Goal: Communication & Community: Share content

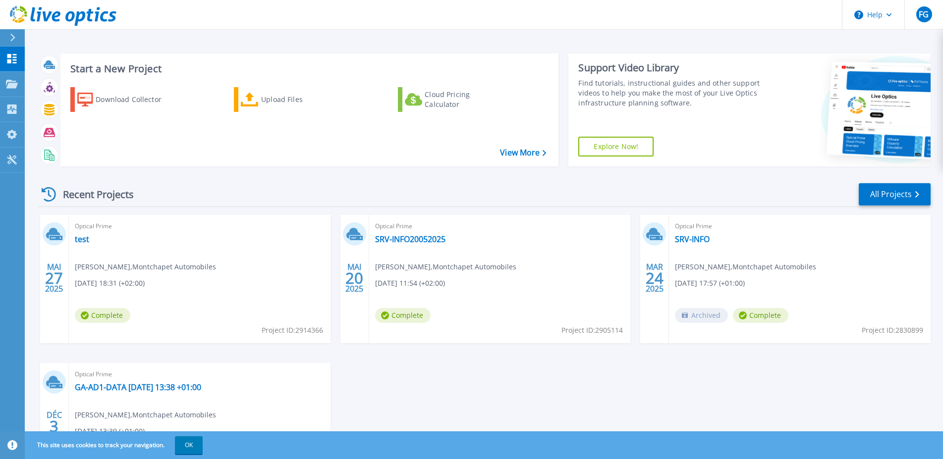
click at [356, 274] on span "20" at bounding box center [354, 278] width 18 height 8
click at [397, 241] on link "SRV-INFO20052025" at bounding box center [410, 239] width 70 height 10
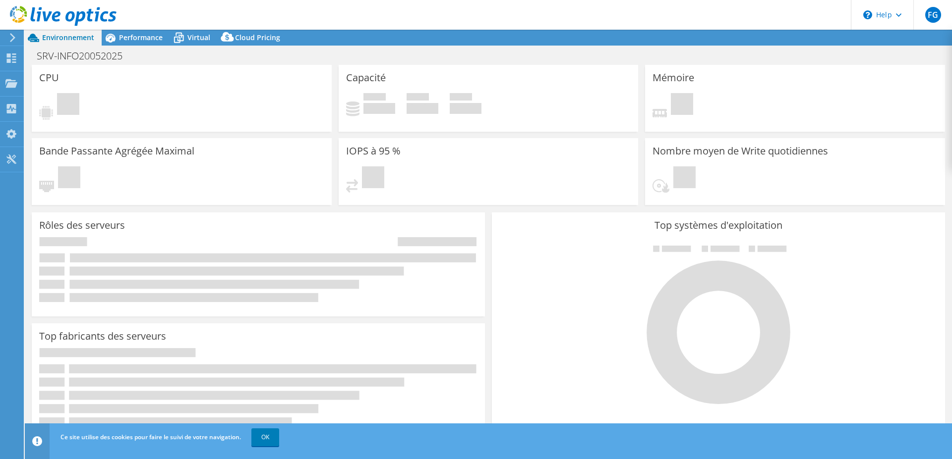
select select "USD"
click at [15, 35] on icon at bounding box center [12, 37] width 7 height 9
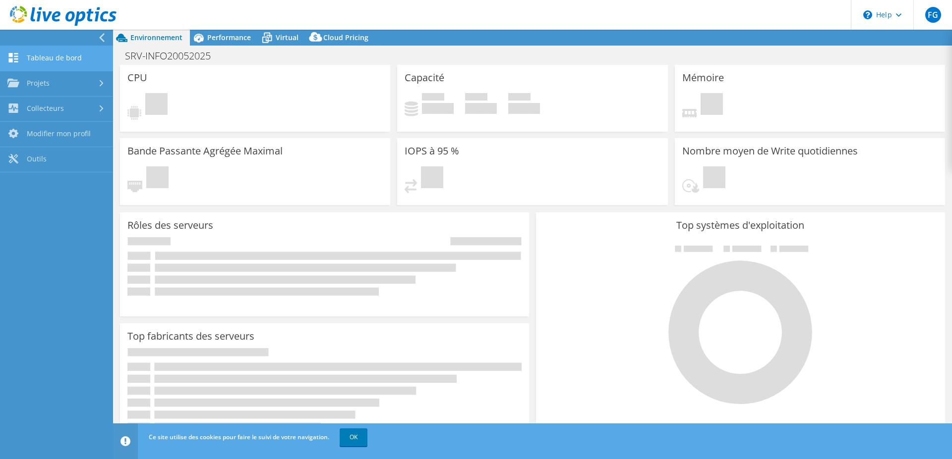
click at [43, 52] on link "Tableau de bord" at bounding box center [56, 58] width 113 height 25
click at [364, 441] on link "OK" at bounding box center [354, 438] width 28 height 18
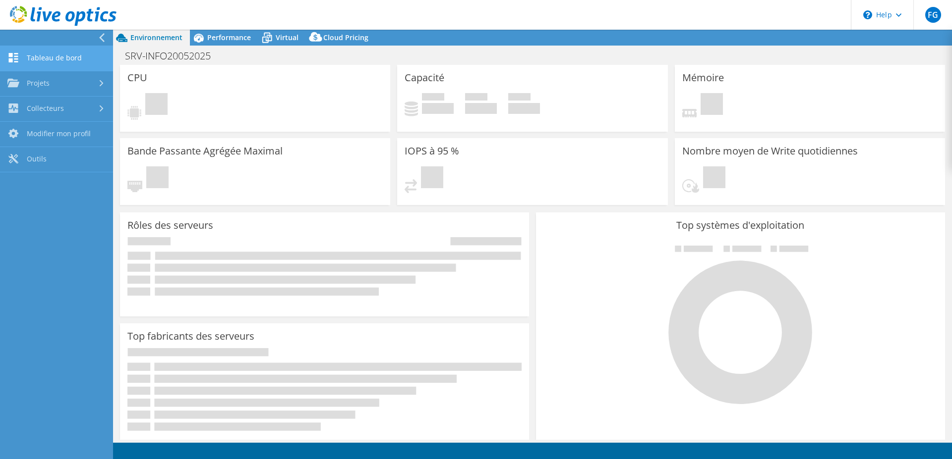
click at [32, 54] on link "Tableau de bord" at bounding box center [56, 58] width 113 height 25
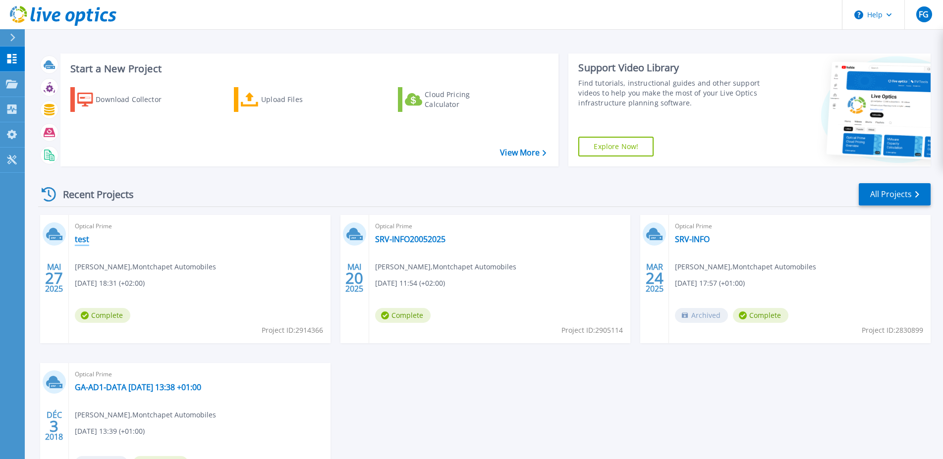
click at [83, 242] on link "test" at bounding box center [82, 239] width 14 height 10
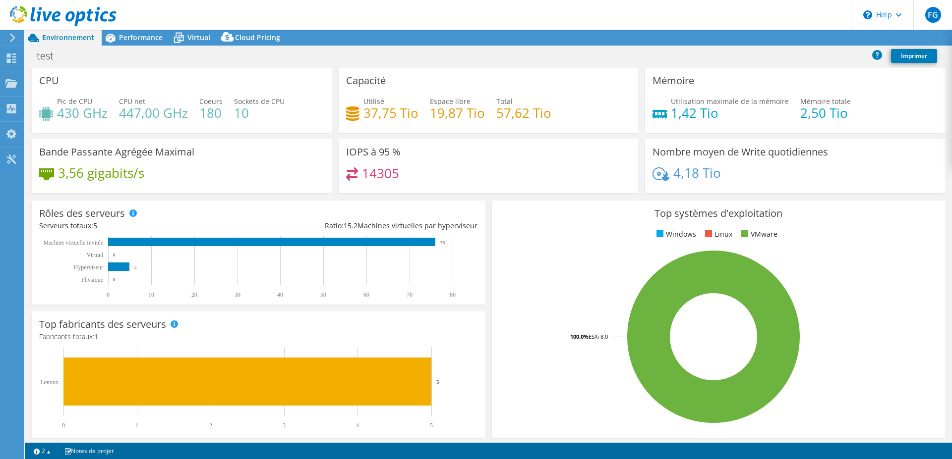
select select "USD"
click at [808, 39] on link "Partager" at bounding box center [821, 37] width 49 height 15
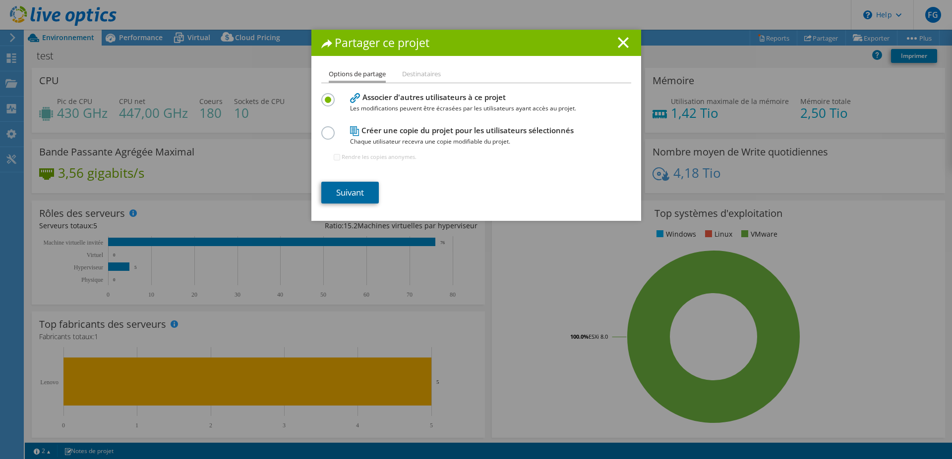
click at [346, 188] on link "Suivant" at bounding box center [349, 193] width 57 height 22
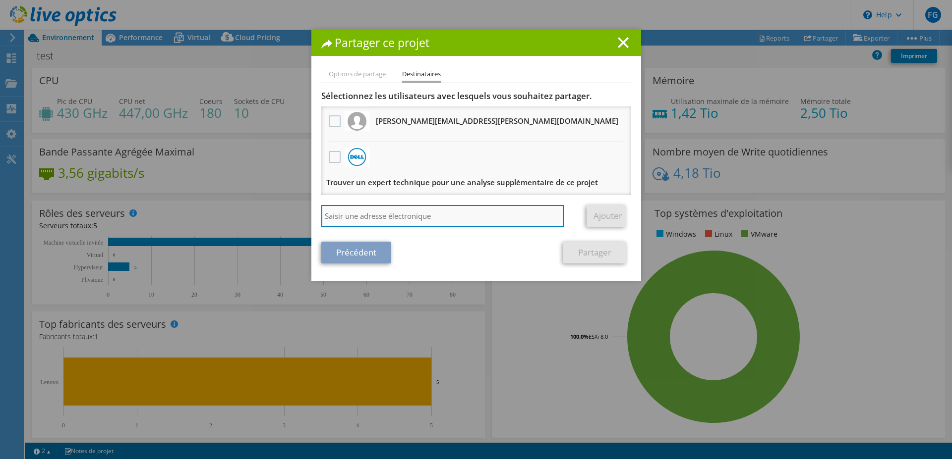
click at [381, 207] on input "search" at bounding box center [442, 216] width 243 height 22
paste input "[PERSON_NAME][EMAIL_ADDRESS][DOMAIN_NAME]"
type input "[PERSON_NAME][EMAIL_ADDRESS][DOMAIN_NAME]"
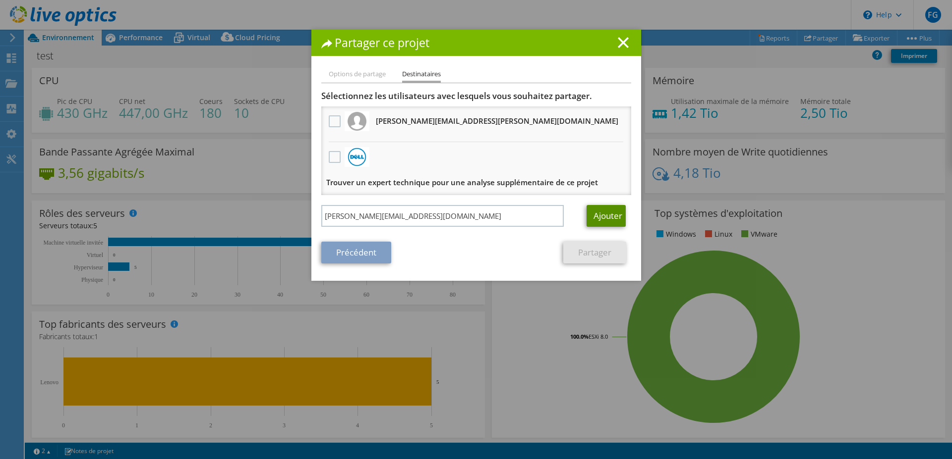
click at [612, 217] on link "Ajouter" at bounding box center [605, 216] width 39 height 22
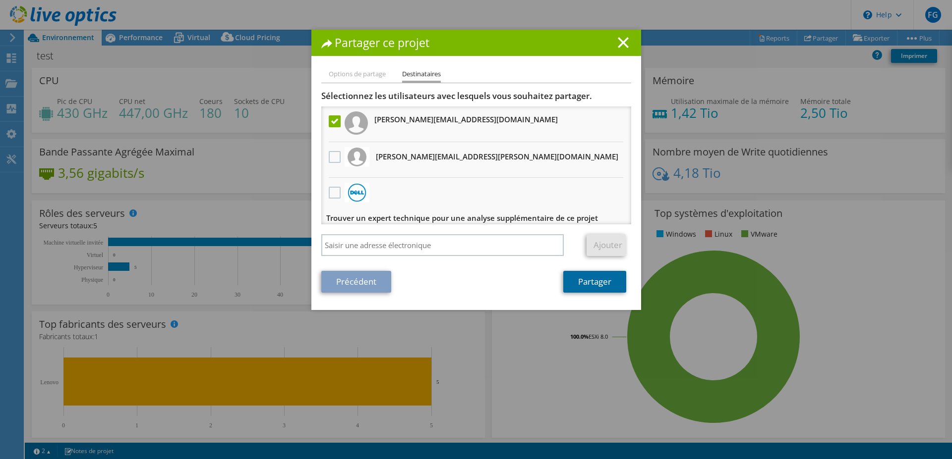
click at [583, 281] on link "Partager" at bounding box center [594, 282] width 63 height 22
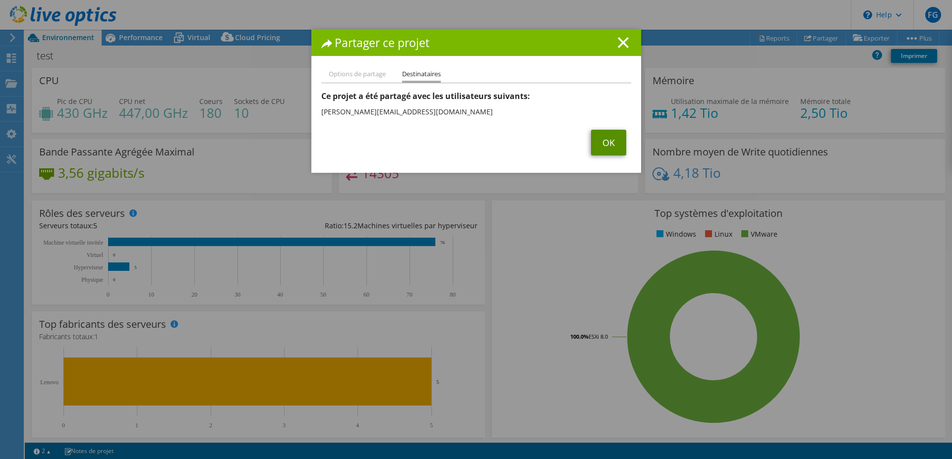
click at [602, 139] on link "OK" at bounding box center [608, 143] width 35 height 26
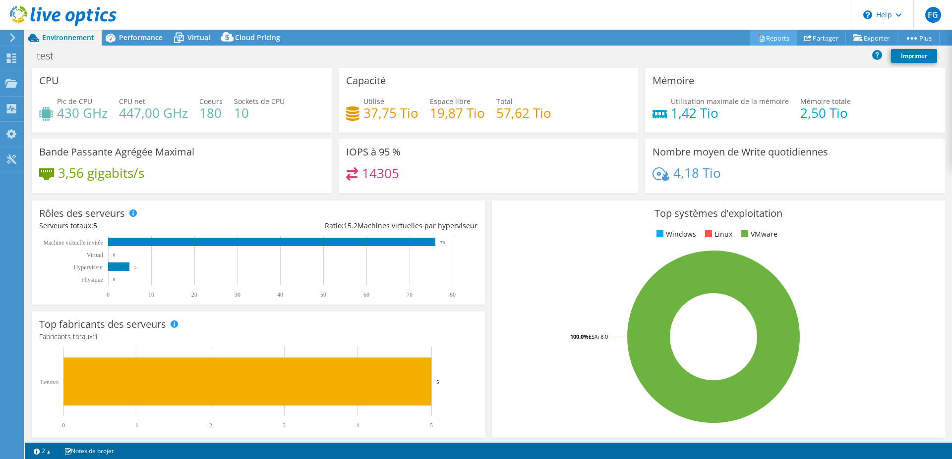
click at [764, 41] on link "Reports" at bounding box center [773, 37] width 48 height 15
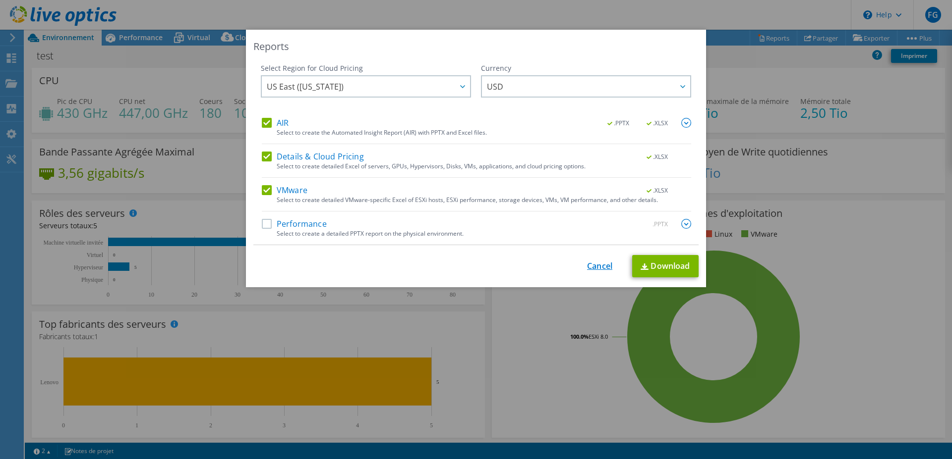
click at [594, 267] on link "Cancel" at bounding box center [599, 266] width 25 height 9
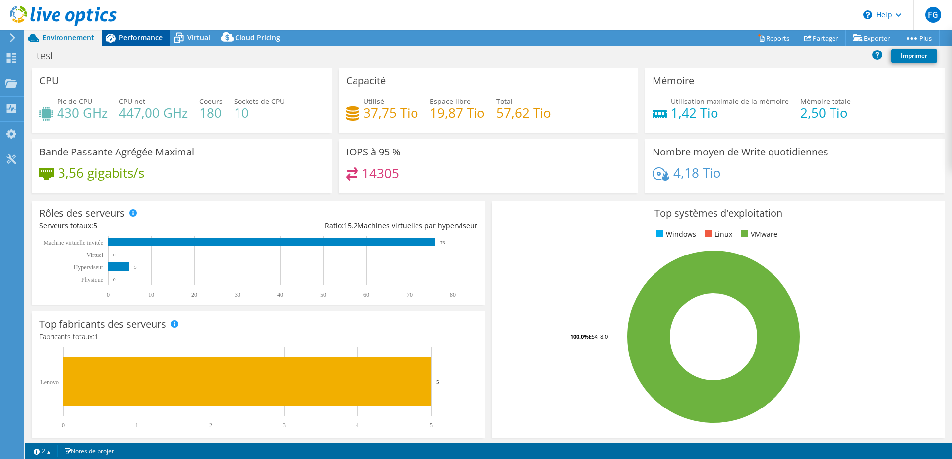
click at [150, 40] on span "Performance" at bounding box center [141, 37] width 44 height 9
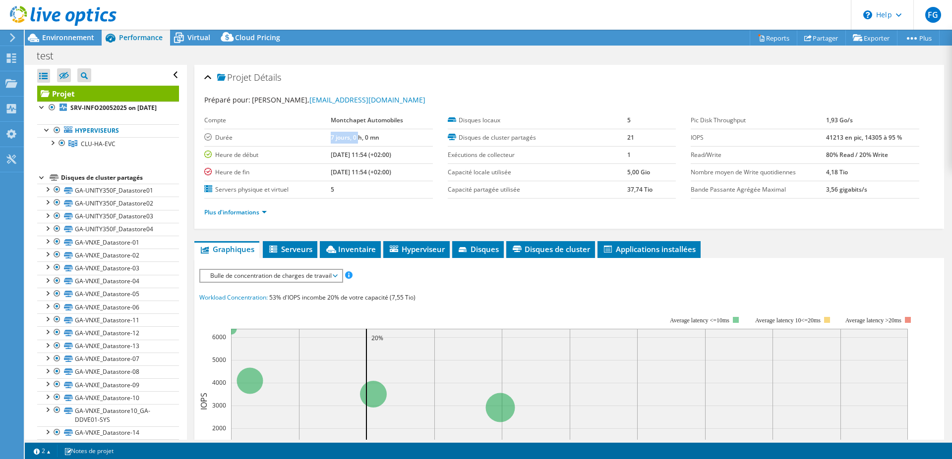
drag, startPoint x: 327, startPoint y: 140, endPoint x: 355, endPoint y: 139, distance: 28.3
click at [355, 139] on tr "Durée 7 jours, 0 h, 0 mn" at bounding box center [318, 137] width 229 height 17
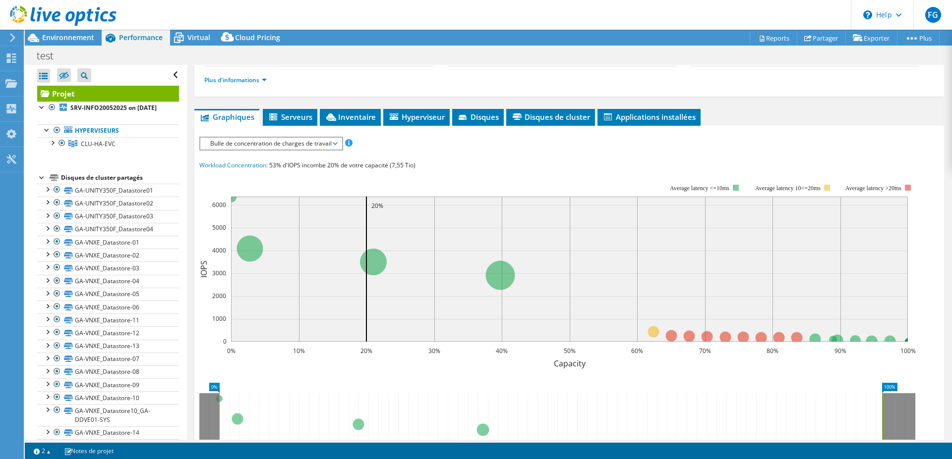
scroll to position [152, 0]
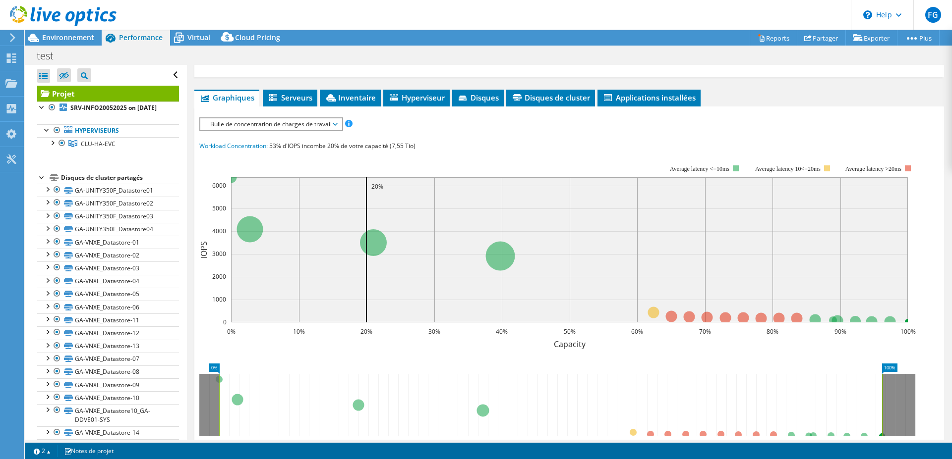
click at [334, 124] on span "Bulle de concentration de charges de travail" at bounding box center [270, 124] width 131 height 12
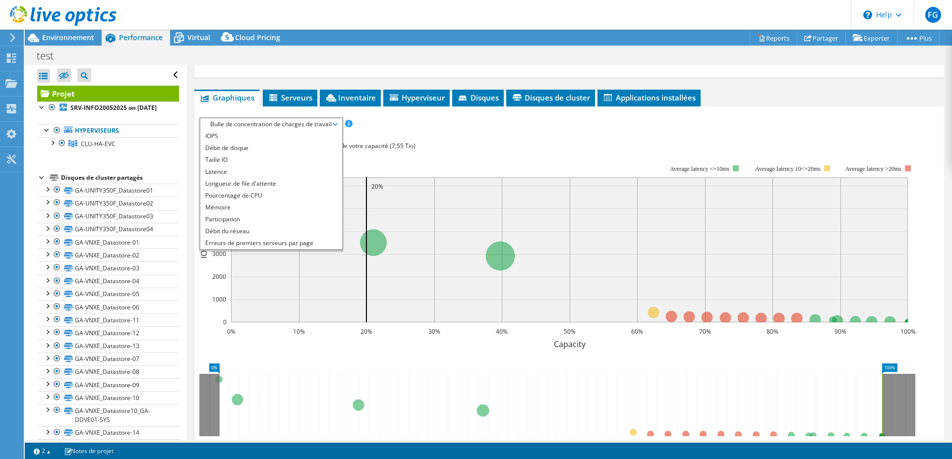
click at [334, 124] on span "Bulle de concentration de charges de travail" at bounding box center [270, 124] width 131 height 12
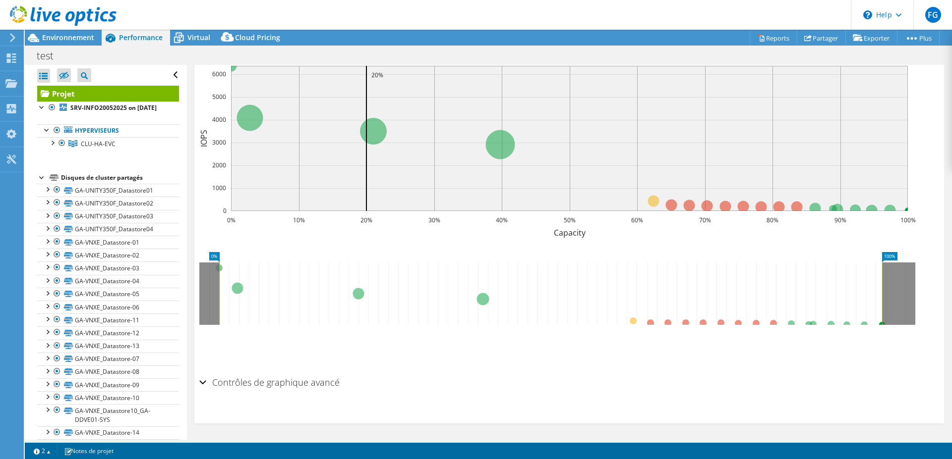
scroll to position [61, 0]
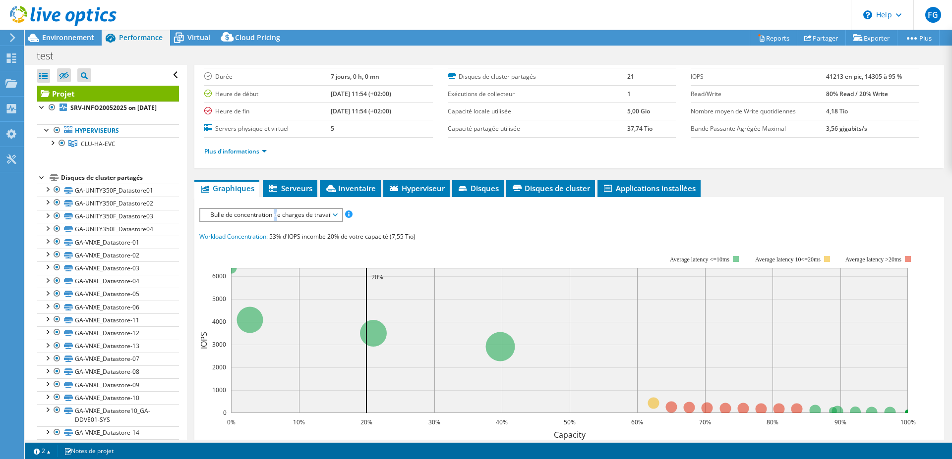
click at [277, 212] on span "Bulle de concentration de charges de travail" at bounding box center [270, 215] width 131 height 12
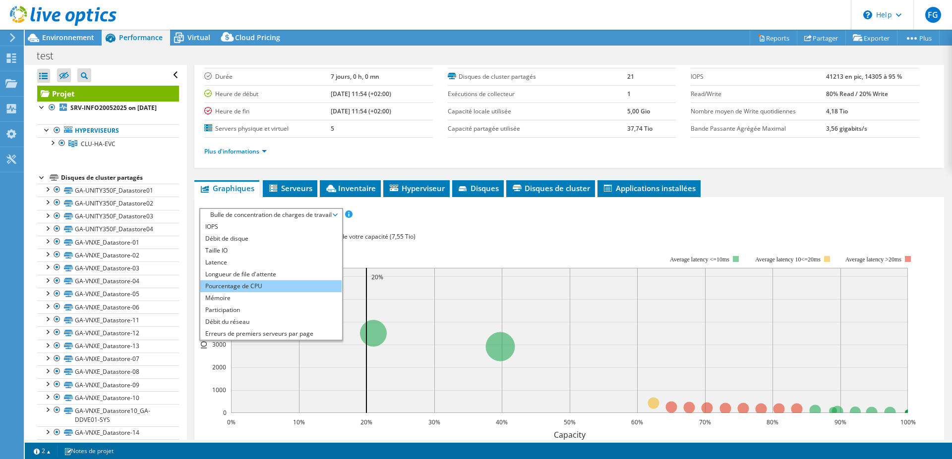
click at [235, 285] on li "Pourcentage de CPU" at bounding box center [270, 287] width 141 height 12
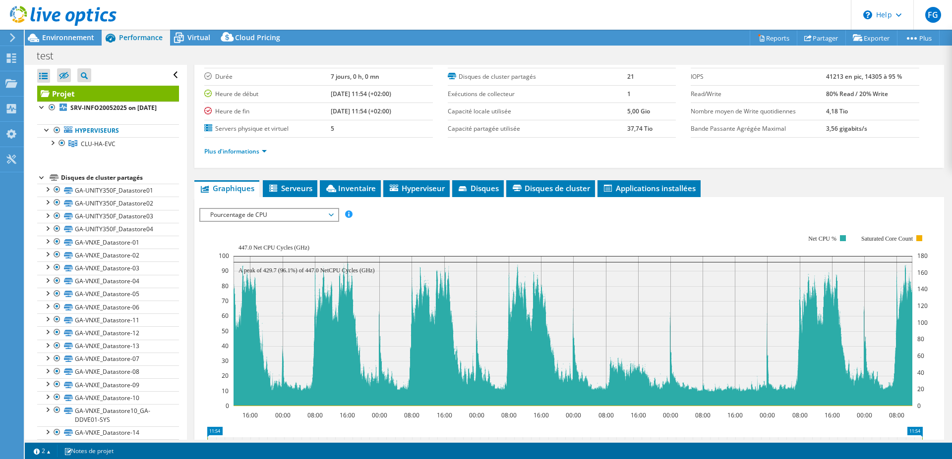
scroll to position [0, 0]
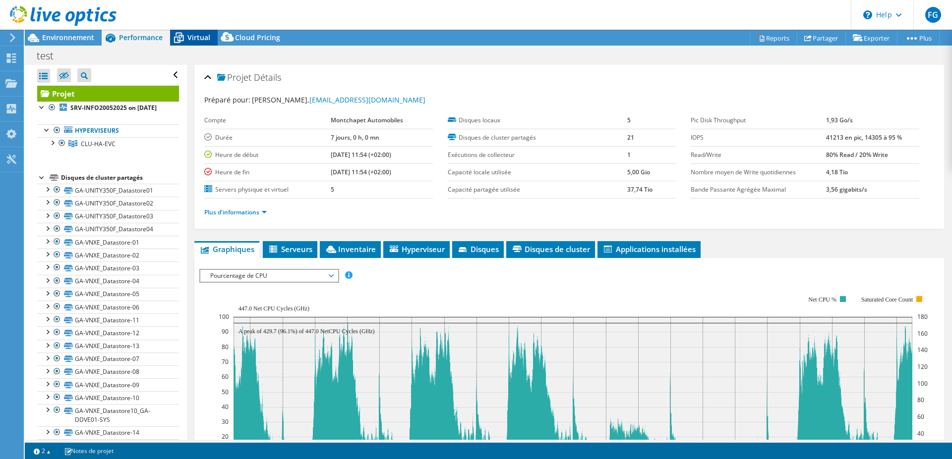
click at [198, 44] on div "Virtual" at bounding box center [194, 38] width 48 height 16
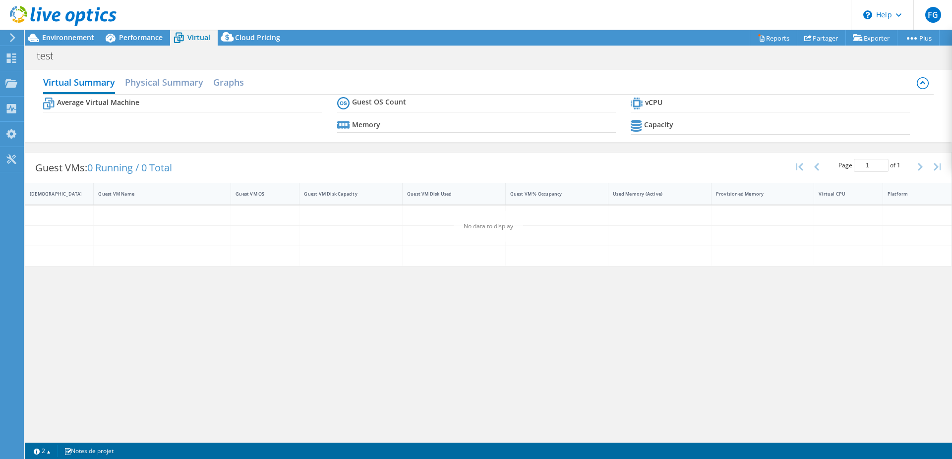
click at [196, 39] on span "Virtual" at bounding box center [198, 37] width 23 height 9
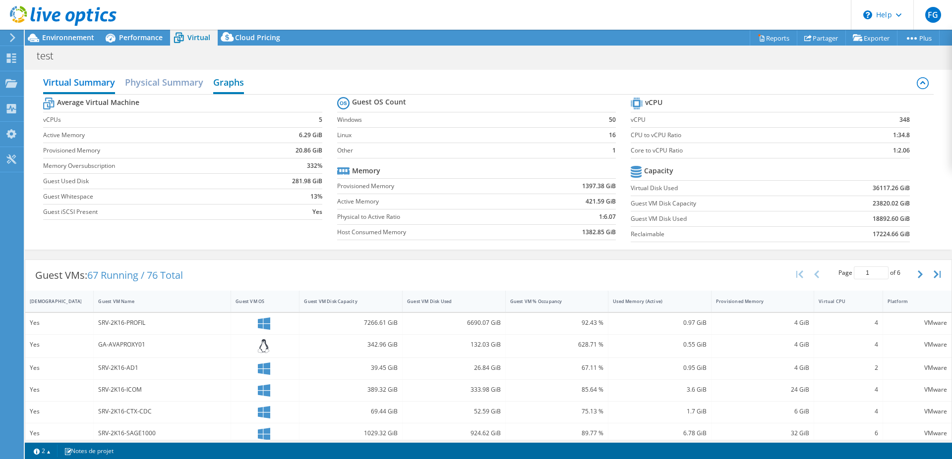
click at [214, 76] on div "Virtual Summary Physical Summary Graphs" at bounding box center [488, 83] width 890 height 22
click at [230, 83] on h2 "Graphs" at bounding box center [228, 83] width 31 height 22
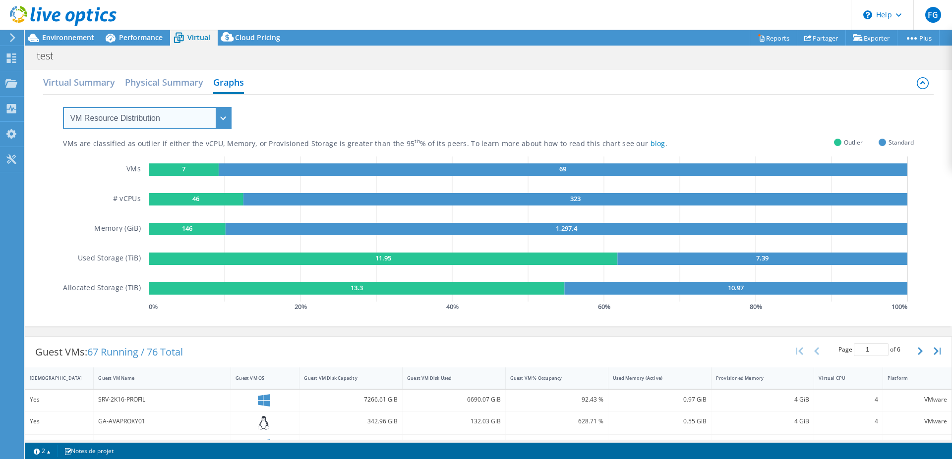
select select "Over Provisioning"
click option "Over Provisioning" at bounding box center [0, 0] width 0 height 0
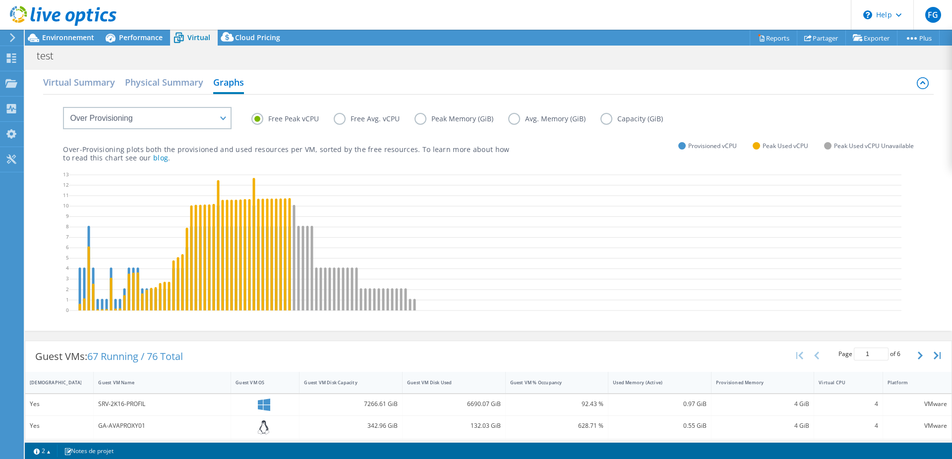
click at [331, 342] on div "Guest VMs: 67 Running / 76 Total Page 1 of 6 5 rows 10 rows 20 rows 25 rows 50 …" at bounding box center [488, 357] width 926 height 31
click at [303, 328] on div "Free Peak vCPU Free Avg. vCPU Peak Memory (GiB) Avg. Memory (GiB) Capacity (GiB…" at bounding box center [488, 212] width 890 height 234
